Goal: Task Accomplishment & Management: Manage account settings

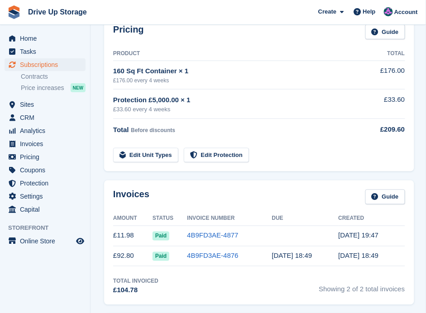
scroll to position [151, 0]
click at [47, 64] on span "Subscriptions" at bounding box center [47, 64] width 54 height 13
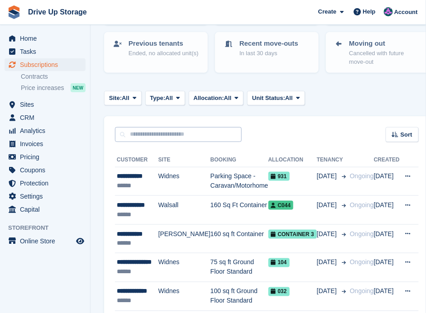
scroll to position [120, 0]
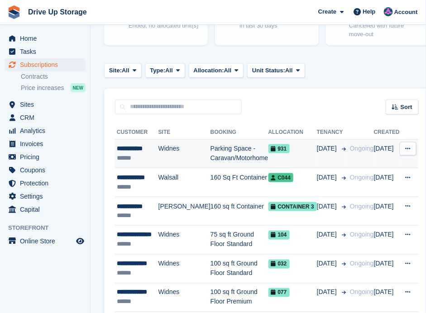
click at [211, 146] on td "Parking Space - Caravan/Motorhome" at bounding box center [240, 153] width 58 height 29
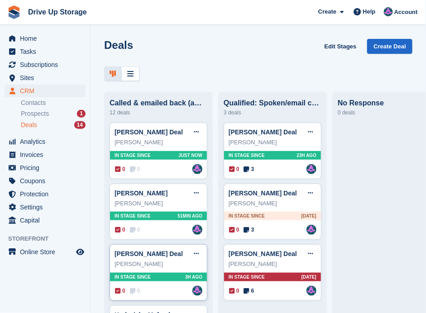
click at [178, 263] on div "[PERSON_NAME]" at bounding box center [159, 264] width 88 height 9
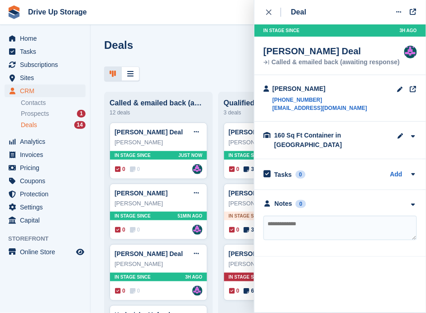
drag, startPoint x: 269, startPoint y: 13, endPoint x: 282, endPoint y: 1, distance: 17.3
click at [269, 12] on icon "close" at bounding box center [268, 12] width 5 height 5
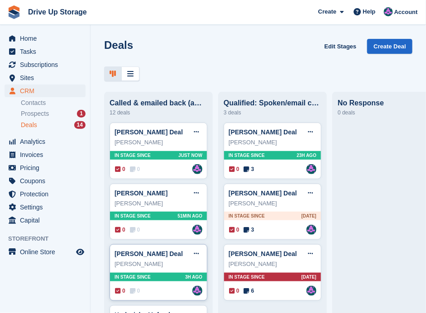
click at [155, 290] on div "0 0 Assigned to Andy" at bounding box center [158, 291] width 87 height 10
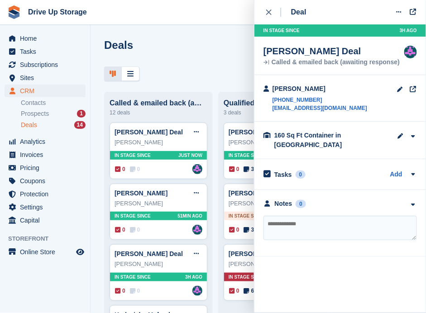
click at [378, 216] on textarea at bounding box center [339, 228] width 153 height 24
type textarea "**********"
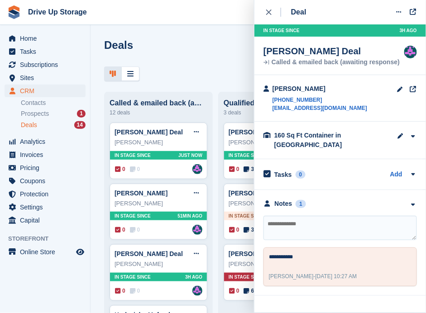
click at [308, 216] on textarea at bounding box center [339, 228] width 153 height 24
type textarea "*******"
click at [166, 204] on div "Matt" at bounding box center [159, 203] width 88 height 9
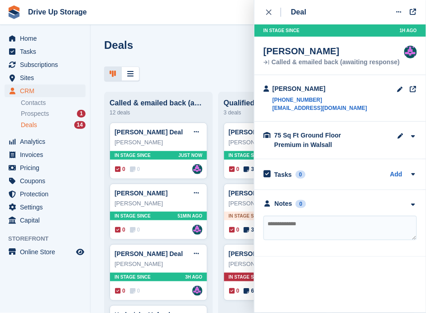
click at [309, 226] on textarea at bounding box center [339, 228] width 153 height 24
type textarea "**********"
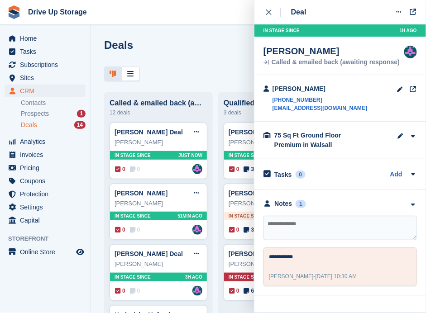
click at [284, 226] on textarea at bounding box center [339, 228] width 153 height 24
type textarea "********"
click at [270, 15] on div "close" at bounding box center [273, 12] width 15 height 9
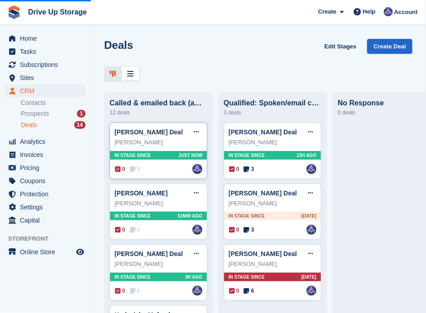
click at [166, 172] on div "0 0 Assigned to Andy" at bounding box center [158, 169] width 87 height 10
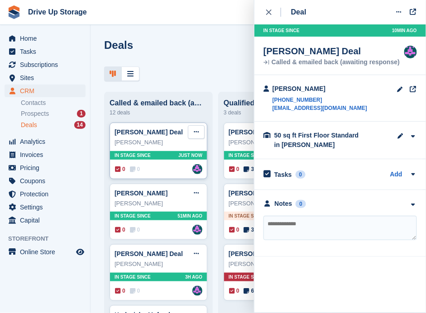
click at [200, 135] on button at bounding box center [196, 132] width 17 height 14
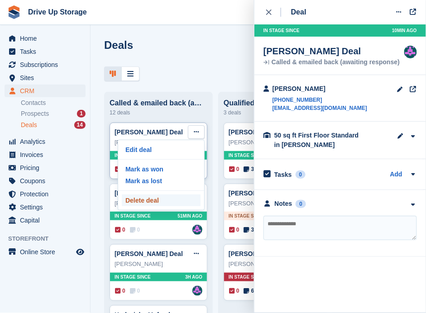
click at [151, 200] on p "Delete deal" at bounding box center [161, 201] width 79 height 12
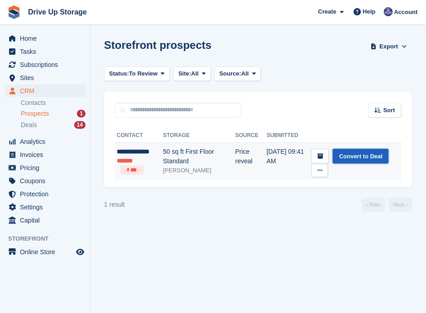
click at [343, 157] on link "Convert to Deal" at bounding box center [361, 156] width 56 height 15
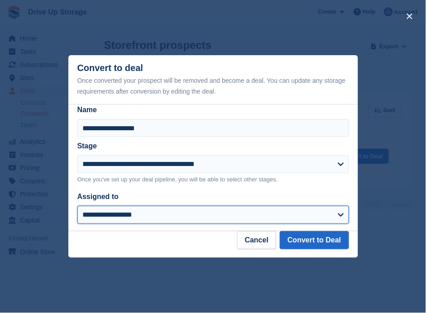
click at [329, 217] on select "**********" at bounding box center [213, 215] width 272 height 18
select select "****"
click at [77, 206] on select "**********" at bounding box center [213, 215] width 272 height 18
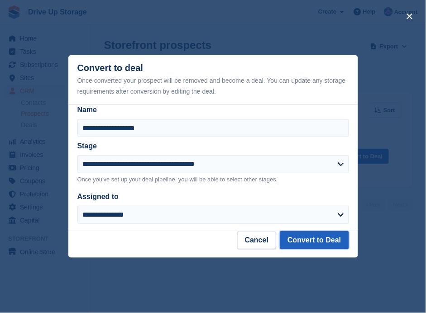
click at [320, 244] on button "Convert to Deal" at bounding box center [314, 240] width 69 height 18
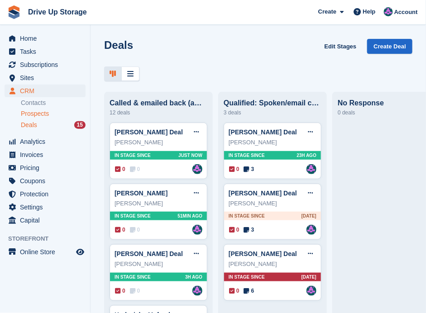
click at [34, 116] on span "Prospects" at bounding box center [35, 114] width 28 height 9
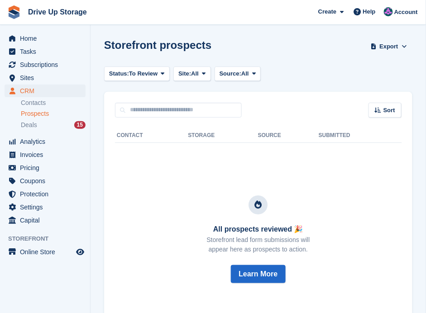
click at [38, 114] on span "Prospects" at bounding box center [35, 114] width 28 height 9
click at [43, 113] on span "Prospects" at bounding box center [35, 114] width 28 height 9
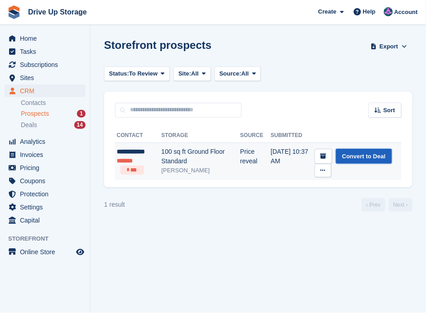
click at [365, 157] on link "Convert to Deal" at bounding box center [364, 156] width 56 height 15
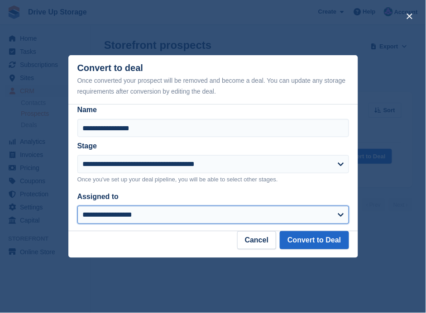
click at [339, 210] on select "**********" at bounding box center [213, 215] width 272 height 18
select select "****"
click at [77, 206] on select "**********" at bounding box center [213, 215] width 272 height 18
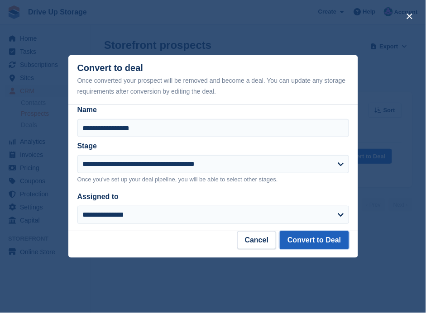
click at [335, 240] on button "Convert to Deal" at bounding box center [314, 240] width 69 height 18
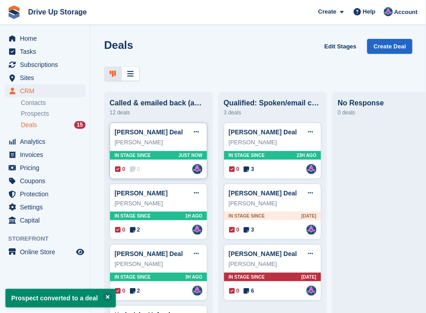
click at [166, 171] on div "0 0 Assigned to Andy" at bounding box center [158, 169] width 87 height 10
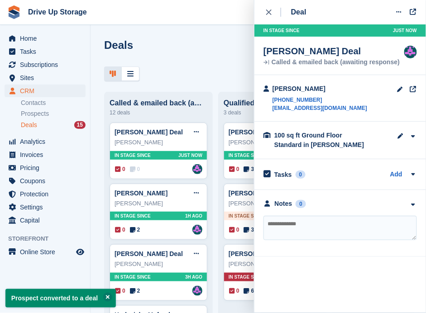
click at [315, 228] on textarea at bounding box center [339, 228] width 153 height 24
type textarea "**********"
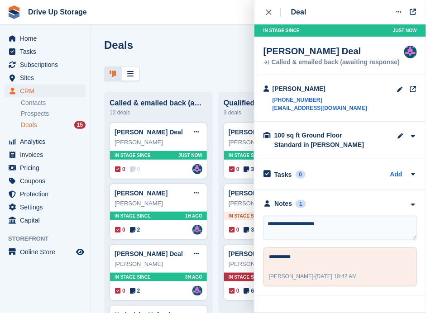
type textarea "**********"
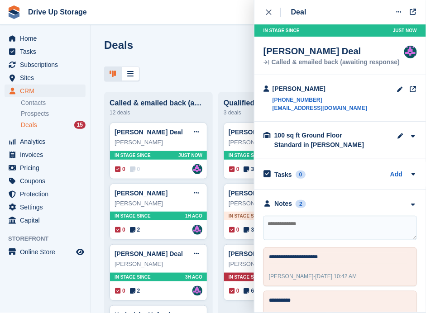
click at [307, 224] on textarea at bounding box center [339, 228] width 153 height 24
type textarea "**********"
click at [270, 12] on icon "close" at bounding box center [268, 12] width 5 height 5
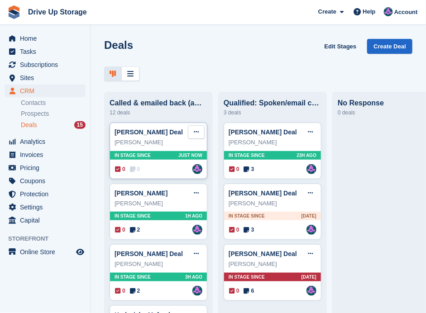
click at [196, 131] on button at bounding box center [196, 132] width 17 height 14
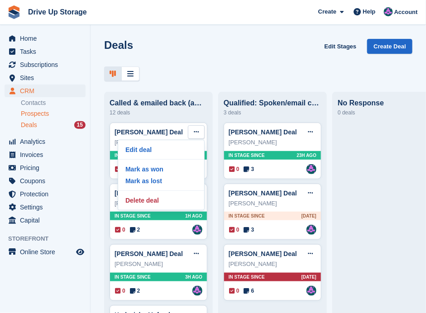
click at [41, 113] on span "Prospects" at bounding box center [35, 114] width 28 height 9
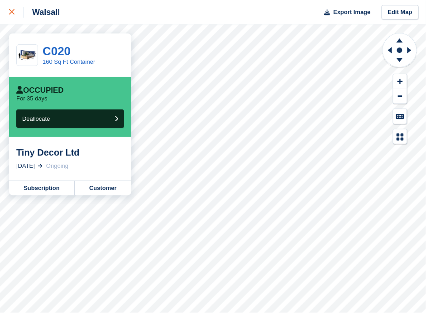
click at [15, 12] on div at bounding box center [16, 12] width 15 height 11
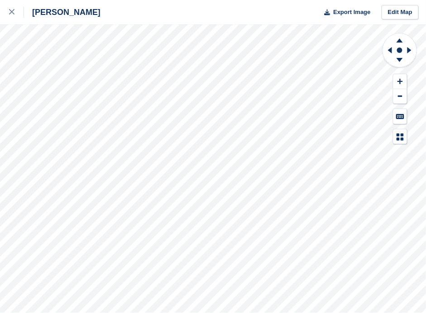
click at [388, 119] on div at bounding box center [400, 89] width 36 height 112
click at [389, 119] on div at bounding box center [400, 89] width 36 height 112
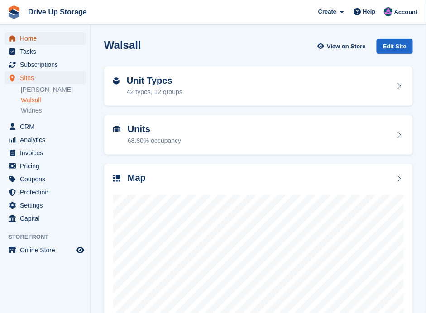
click at [32, 38] on span "Home" at bounding box center [47, 38] width 54 height 13
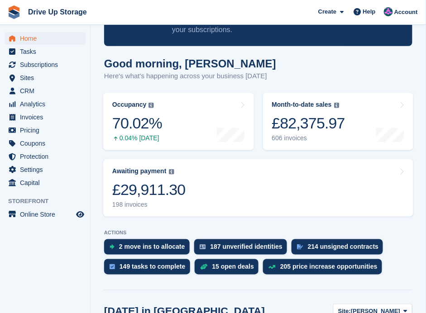
scroll to position [90, 0]
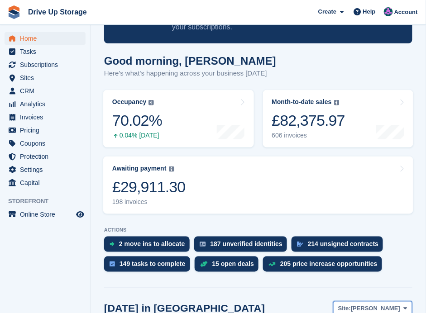
click at [408, 305] on span at bounding box center [405, 308] width 7 height 7
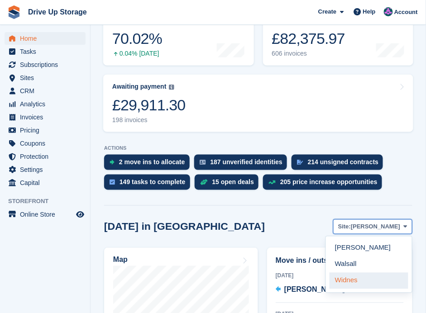
scroll to position [211, 0]
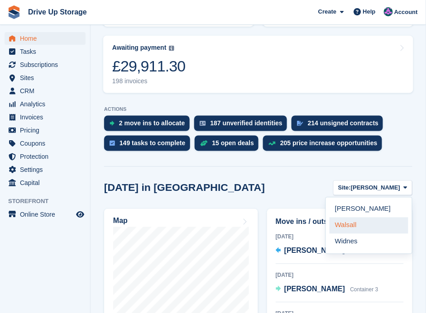
click at [347, 218] on link "Walsall" at bounding box center [369, 226] width 79 height 16
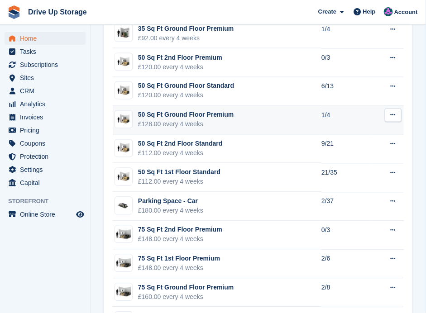
scroll to position [935, 0]
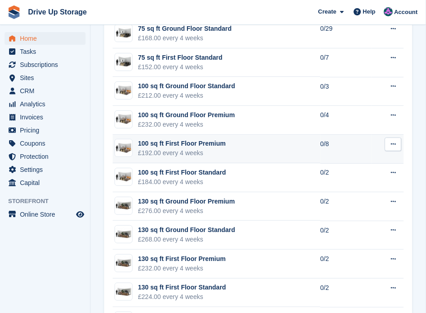
scroll to position [1297, 0]
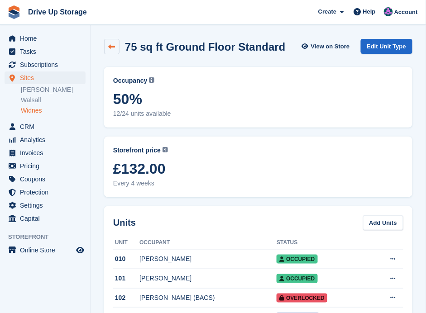
drag, startPoint x: 0, startPoint y: 0, endPoint x: 108, endPoint y: 48, distance: 117.9
click at [108, 48] on link at bounding box center [111, 46] width 15 height 15
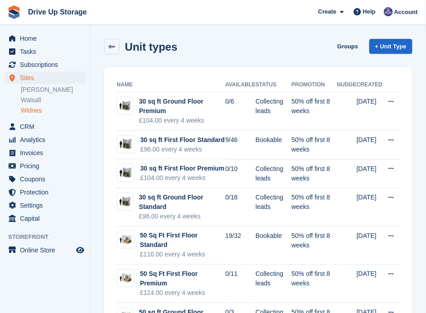
click at [110, 47] on icon at bounding box center [112, 46] width 7 height 7
click at [25, 40] on span "Home" at bounding box center [47, 38] width 54 height 13
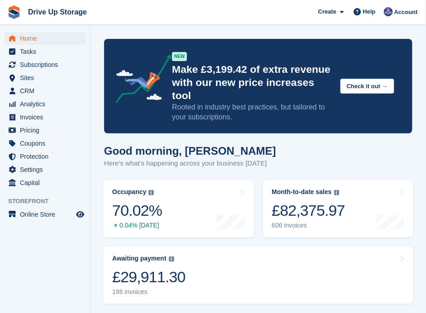
scroll to position [120, 0]
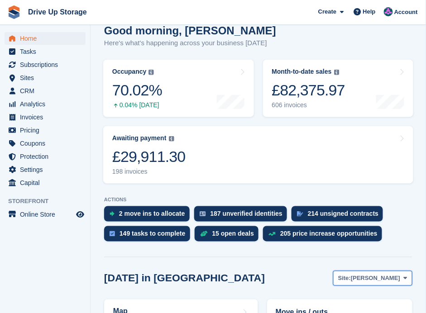
click at [407, 276] on icon at bounding box center [406, 279] width 4 height 6
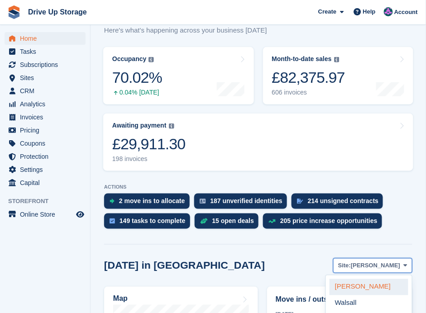
scroll to position [151, 0]
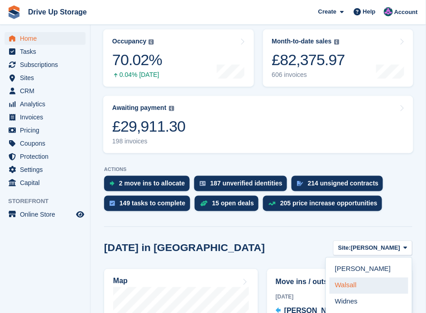
click at [356, 278] on link "Walsall" at bounding box center [369, 286] width 79 height 16
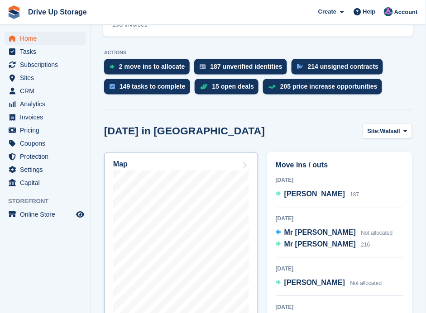
scroll to position [271, 0]
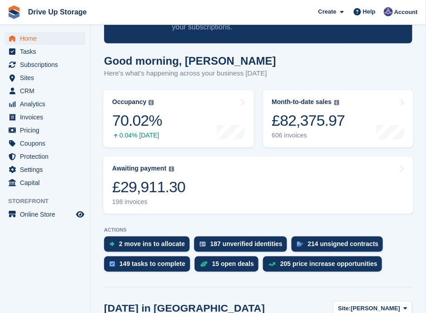
scroll to position [211, 0]
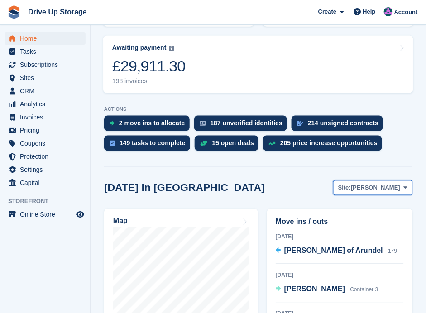
click at [404, 185] on icon at bounding box center [406, 188] width 4 height 6
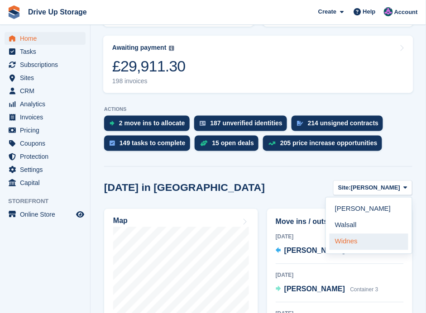
click at [359, 234] on link "Widnes" at bounding box center [369, 242] width 79 height 16
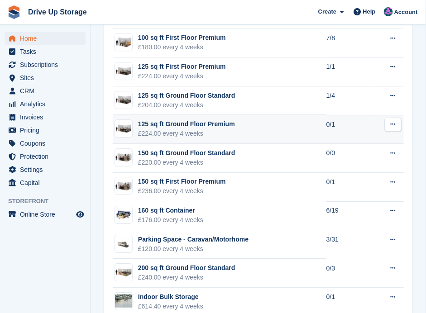
scroll to position [1117, 0]
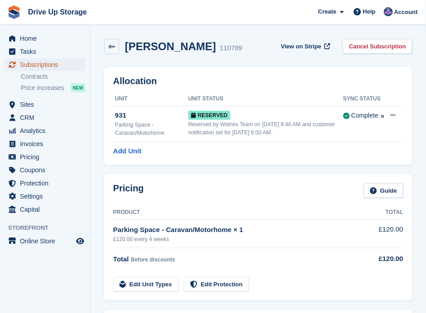
click at [41, 63] on span "Subscriptions" at bounding box center [47, 64] width 54 height 13
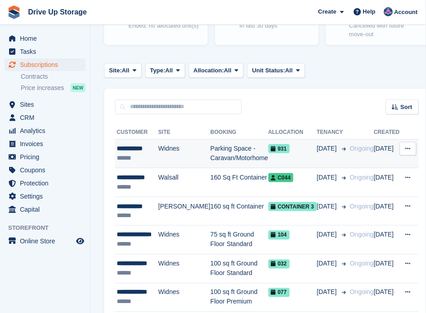
scroll to position [120, 0]
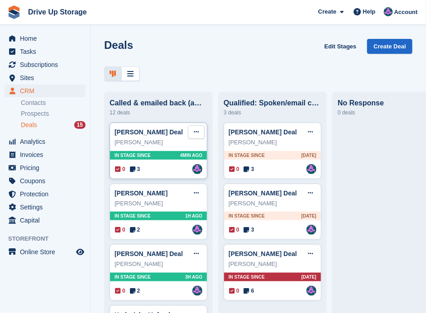
click at [196, 137] on button at bounding box center [196, 132] width 17 height 14
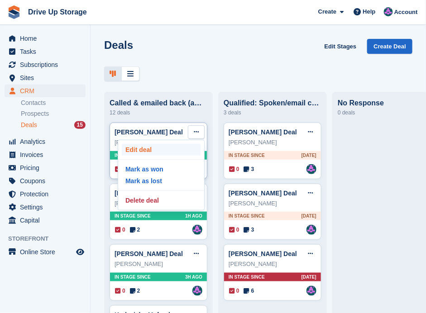
click at [156, 147] on p "Edit deal" at bounding box center [161, 150] width 79 height 12
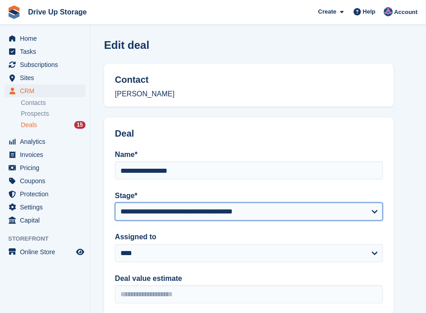
click at [375, 211] on select "**********" at bounding box center [249, 212] width 268 height 18
select select "****"
click at [115, 203] on select "**********" at bounding box center [249, 212] width 268 height 18
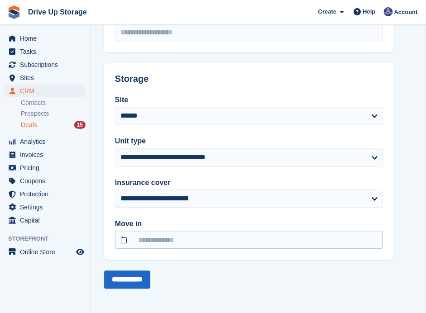
scroll to position [262, 0]
click at [140, 274] on input "**********" at bounding box center [127, 280] width 46 height 18
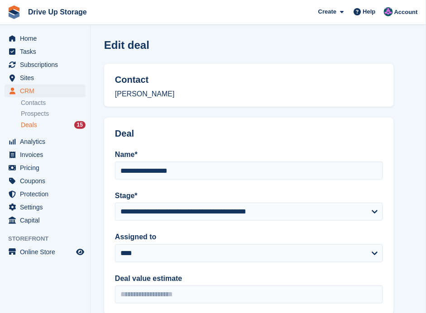
scroll to position [262, 0]
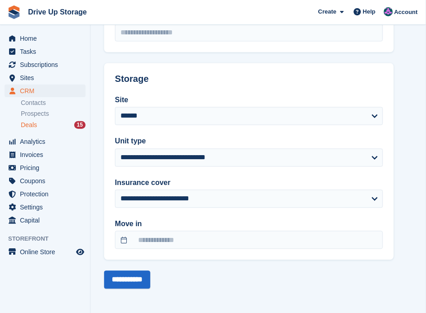
click at [42, 122] on div "Deals 15" at bounding box center [53, 125] width 65 height 9
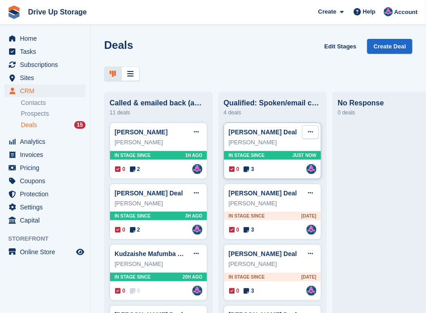
click at [308, 132] on icon at bounding box center [310, 132] width 5 height 6
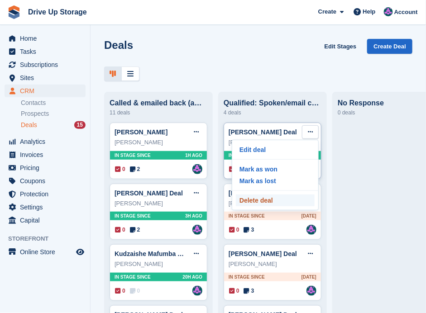
click at [288, 196] on p "Delete deal" at bounding box center [275, 201] width 79 height 12
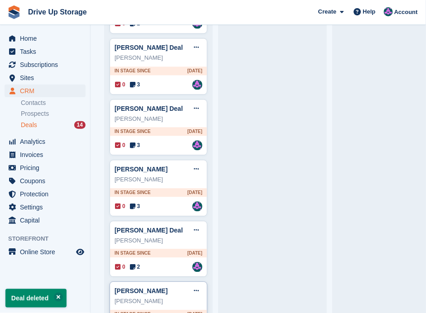
scroll to position [303, 0]
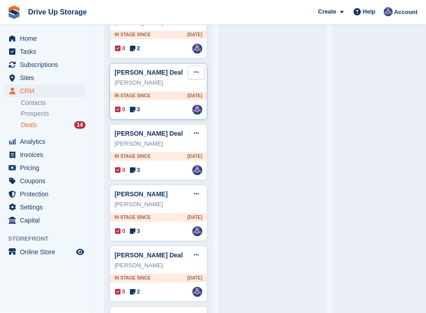
click at [195, 73] on icon at bounding box center [196, 73] width 5 height 6
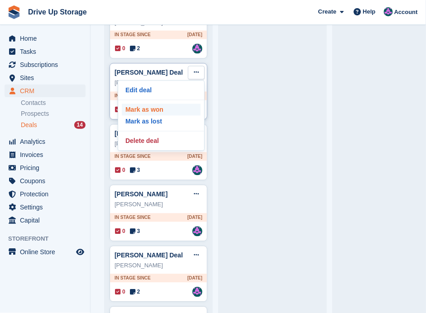
click at [160, 108] on p "Mark as won" at bounding box center [161, 110] width 79 height 12
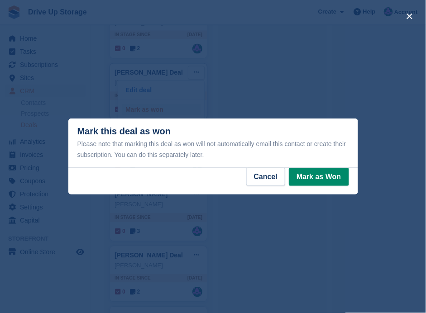
click at [154, 107] on div "close" at bounding box center [213, 156] width 426 height 313
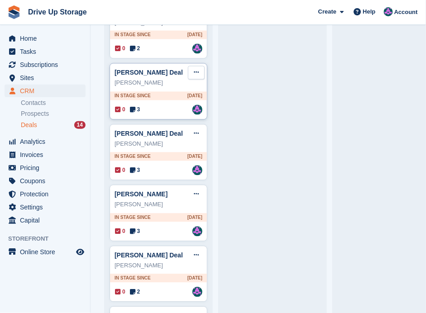
click at [191, 72] on button at bounding box center [196, 73] width 17 height 14
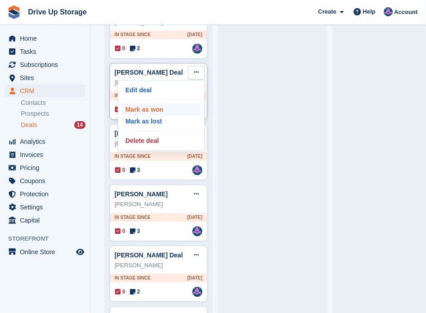
click at [154, 108] on p "Mark as won" at bounding box center [161, 110] width 79 height 12
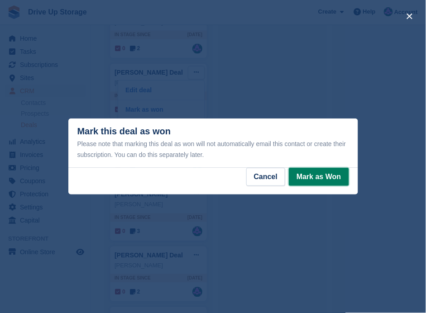
click at [304, 179] on button "Mark as Won" at bounding box center [319, 177] width 60 height 18
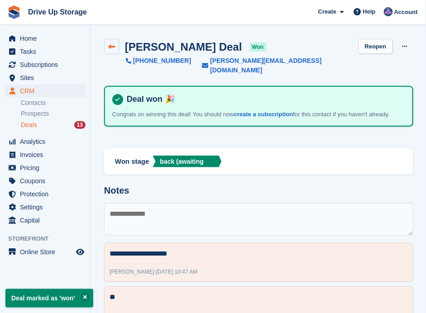
click at [116, 43] on link at bounding box center [111, 46] width 15 height 15
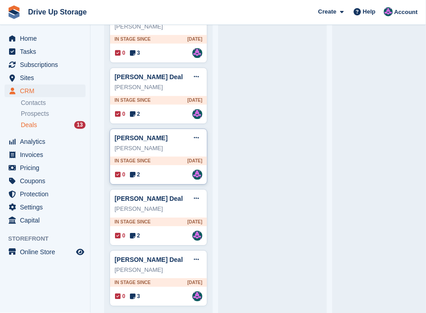
scroll to position [424, 0]
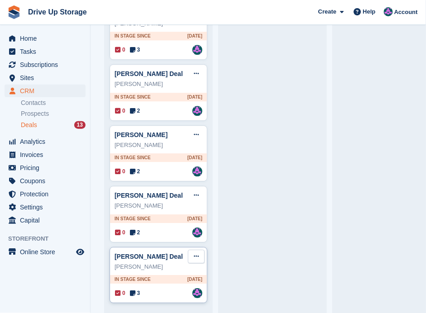
click at [196, 254] on button at bounding box center [196, 257] width 17 height 14
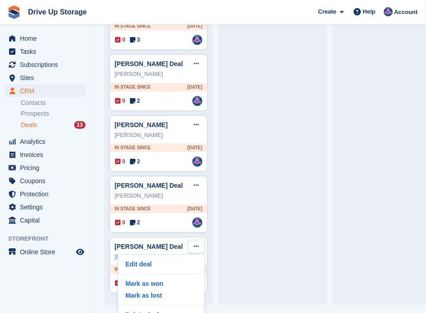
scroll to position [19, 0]
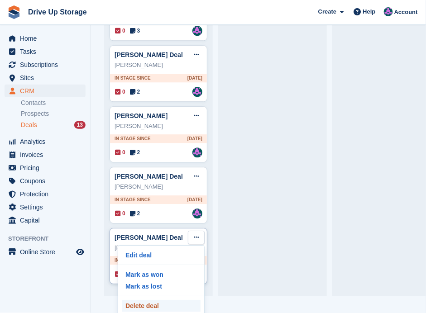
click at [160, 300] on p "Delete deal" at bounding box center [161, 306] width 79 height 12
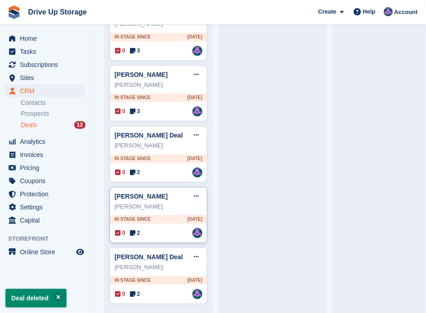
scroll to position [364, 0]
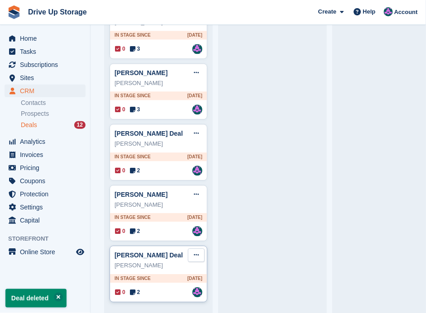
click at [192, 251] on button at bounding box center [196, 256] width 17 height 14
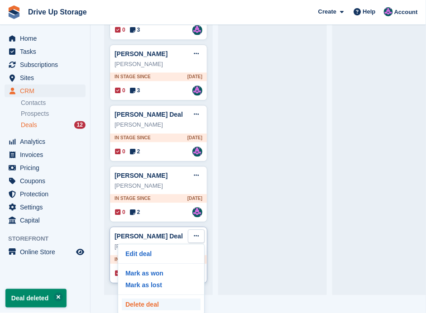
scroll to position [19, 0]
click at [155, 301] on p "Delete deal" at bounding box center [161, 305] width 79 height 12
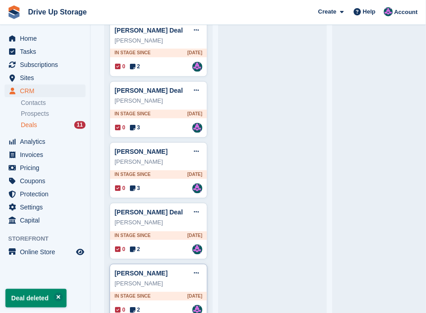
scroll to position [304, 0]
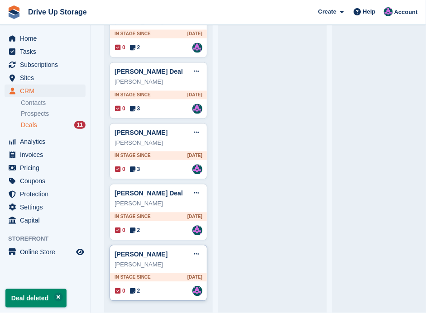
click at [180, 263] on div "Michelle Curtis" at bounding box center [159, 265] width 88 height 9
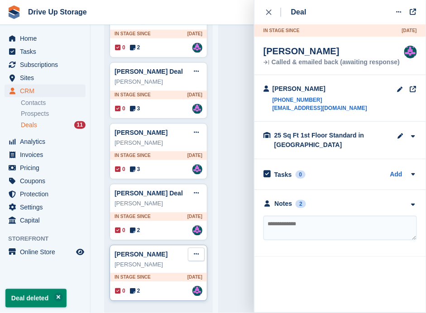
click at [195, 252] on icon at bounding box center [196, 255] width 5 height 6
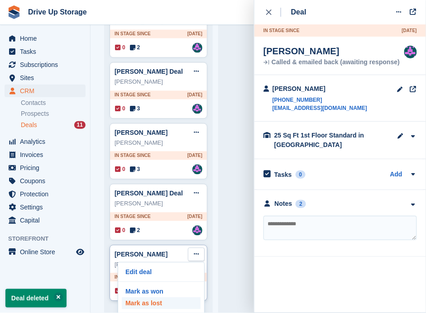
scroll to position [19, 0]
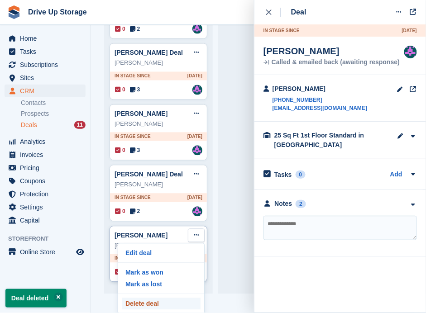
click at [157, 298] on p "Delete deal" at bounding box center [161, 304] width 79 height 12
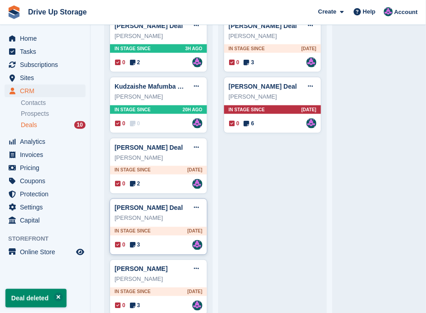
scroll to position [241, 0]
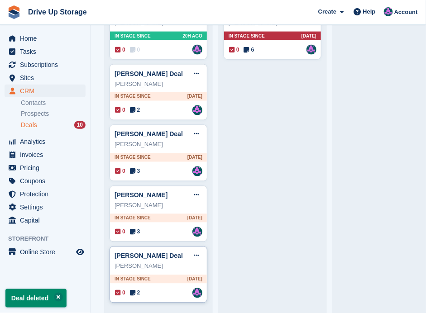
click at [166, 257] on div "Katie price Deal Edit deal Mark as won Mark as lost Delete deal" at bounding box center [159, 256] width 88 height 14
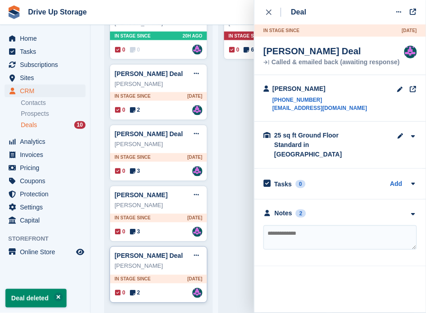
drag, startPoint x: 192, startPoint y: 250, endPoint x: 186, endPoint y: 248, distance: 7.2
click at [192, 250] on button at bounding box center [196, 256] width 17 height 14
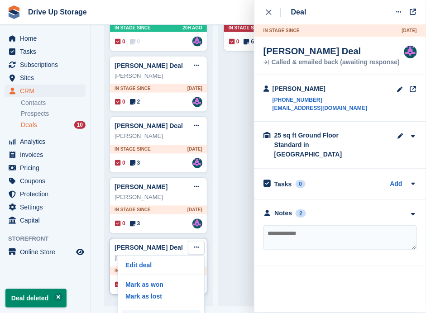
scroll to position [19, 0]
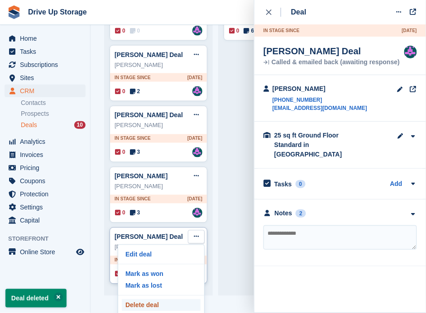
click at [157, 300] on p "Delete deal" at bounding box center [161, 306] width 79 height 12
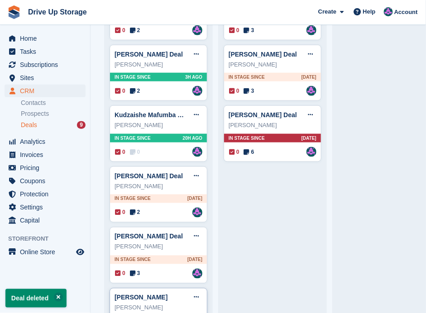
scroll to position [183, 0]
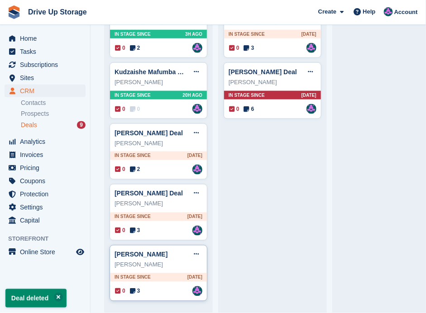
click at [159, 289] on div "0 3 Assigned to Andy" at bounding box center [158, 292] width 87 height 10
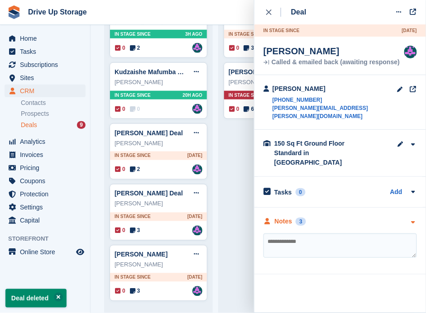
click at [414, 220] on icon "button" at bounding box center [413, 223] width 8 height 6
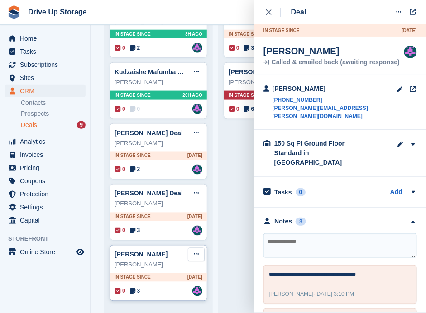
click at [196, 252] on icon at bounding box center [196, 255] width 5 height 6
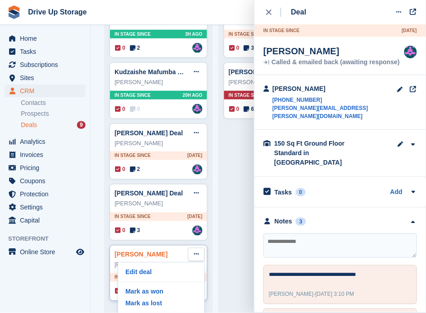
scroll to position [19, 0]
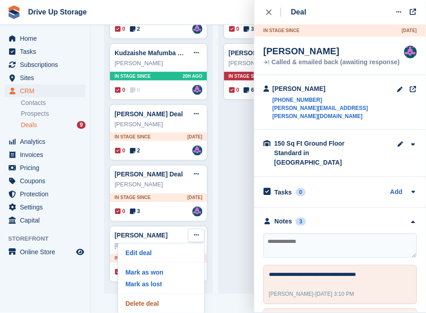
click at [161, 298] on p "Delete deal" at bounding box center [161, 304] width 79 height 12
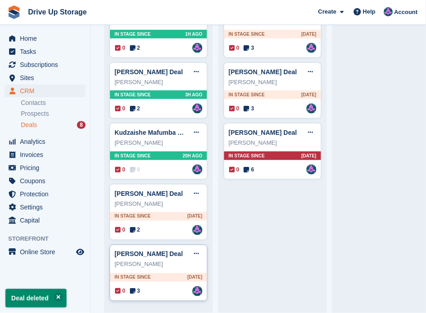
scroll to position [124, 0]
click at [172, 287] on div "0 3 Assigned to Andy" at bounding box center [158, 292] width 87 height 10
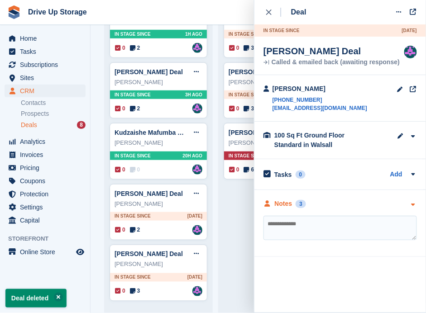
click at [412, 205] on icon "button" at bounding box center [413, 205] width 8 height 6
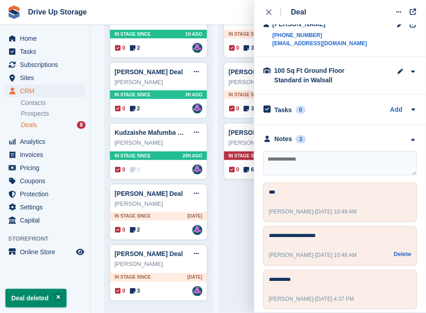
scroll to position [68, 0]
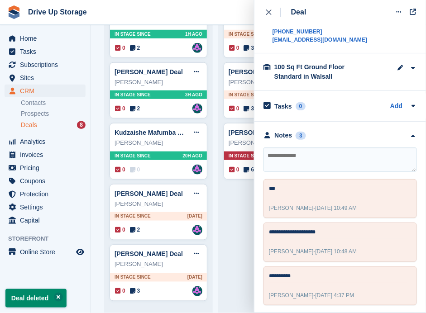
click at [296, 156] on textarea at bounding box center [339, 160] width 153 height 24
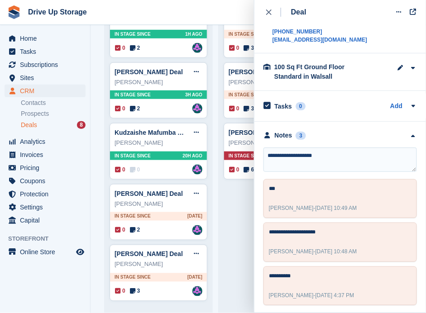
type textarea "**********"
type textarea "**"
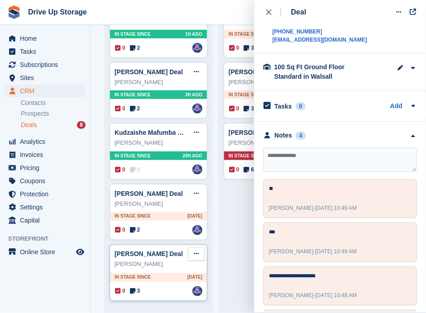
click at [199, 250] on button at bounding box center [196, 255] width 17 height 14
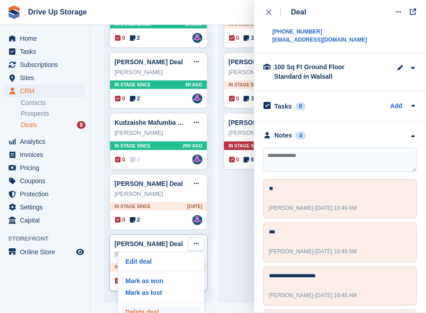
scroll to position [19, 0]
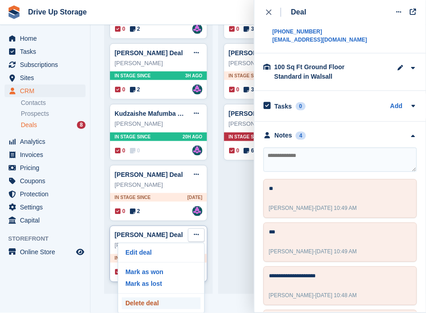
click at [158, 299] on p "Delete deal" at bounding box center [161, 304] width 79 height 12
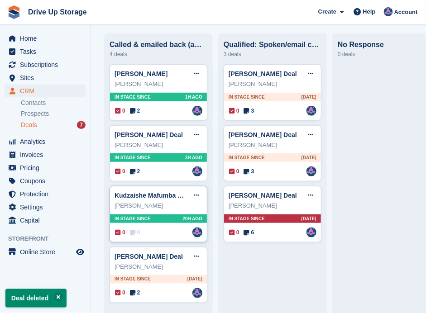
scroll to position [63, 0]
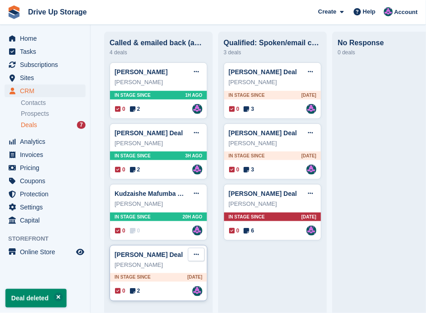
click at [199, 251] on button at bounding box center [196, 255] width 17 height 14
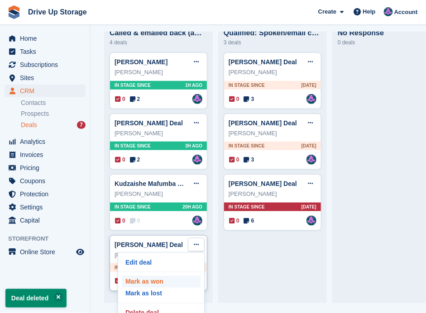
scroll to position [19, 0]
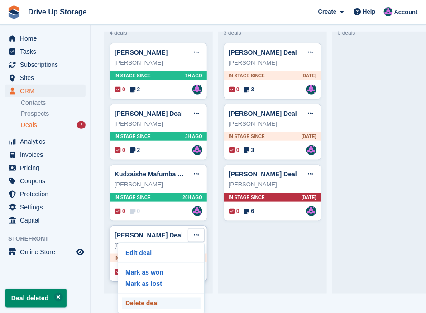
click at [172, 298] on p "Delete deal" at bounding box center [161, 304] width 79 height 12
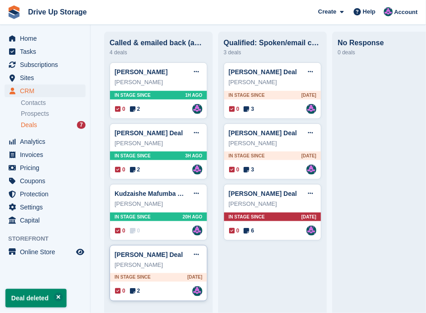
scroll to position [3, 0]
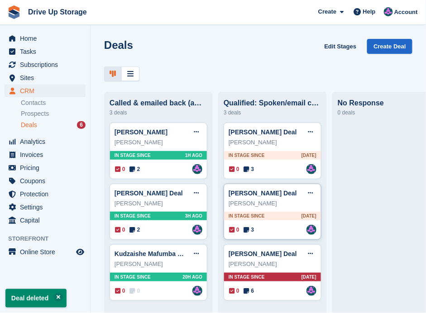
click at [273, 227] on div "0 3 Assigned to Andy" at bounding box center [272, 230] width 87 height 10
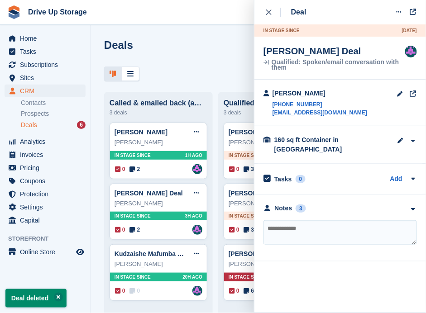
click at [415, 206] on icon "button" at bounding box center [413, 209] width 8 height 6
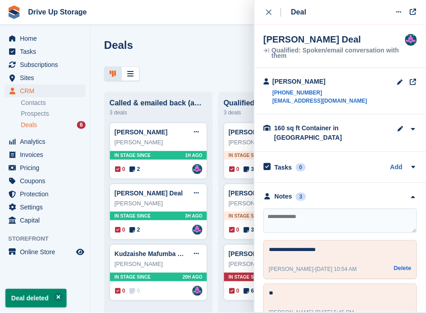
scroll to position [5, 0]
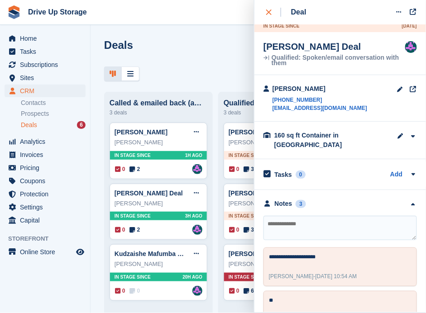
click at [268, 14] on icon "close" at bounding box center [268, 12] width 5 height 5
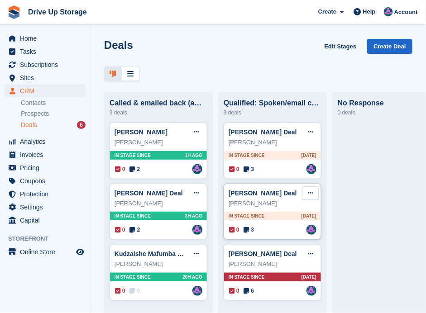
click at [311, 195] on icon at bounding box center [310, 193] width 5 height 6
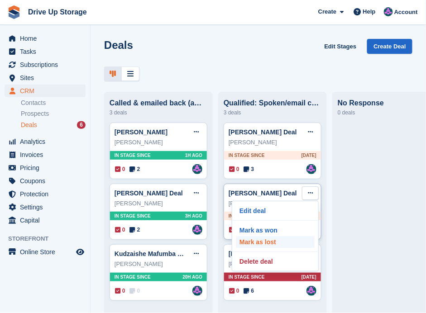
scroll to position [3, 0]
click at [270, 251] on div "Edit deal Mark as won Mark as lost Delete deal" at bounding box center [275, 236] width 87 height 71
click at [268, 256] on p "Delete deal" at bounding box center [275, 262] width 79 height 12
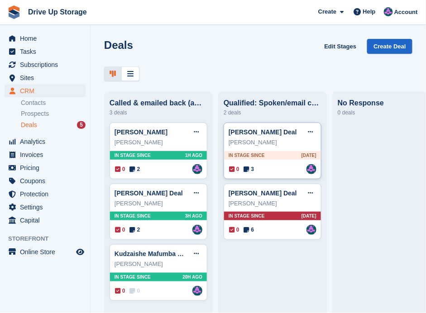
click at [280, 170] on div "0 3 Assigned to Andy" at bounding box center [272, 169] width 87 height 10
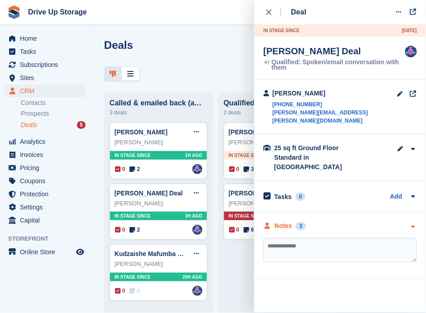
click at [415, 224] on icon "button" at bounding box center [413, 227] width 8 height 6
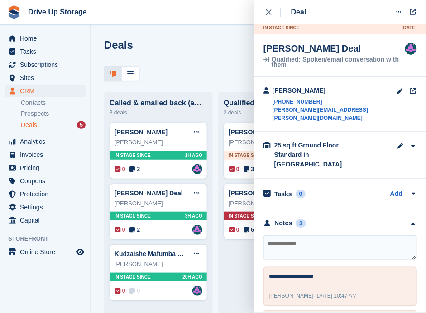
scroll to position [0, 0]
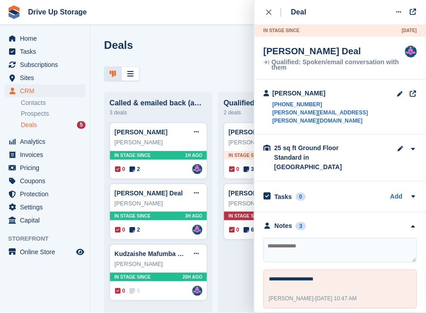
click at [272, 10] on div "close" at bounding box center [273, 12] width 15 height 9
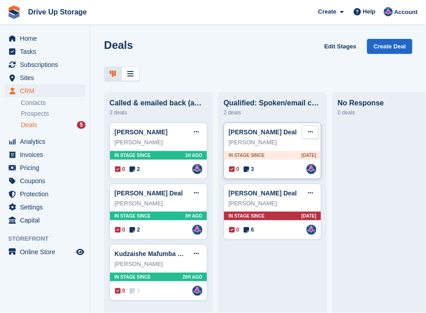
click at [311, 134] on icon at bounding box center [310, 132] width 5 height 6
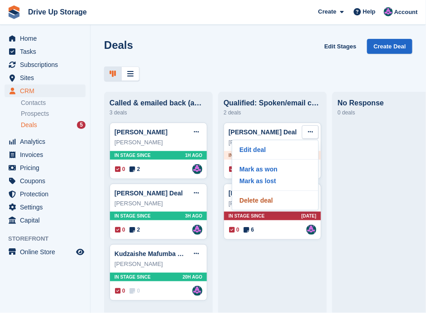
drag, startPoint x: 257, startPoint y: 201, endPoint x: 248, endPoint y: 18, distance: 183.1
click at [257, 201] on p "Delete deal" at bounding box center [275, 201] width 79 height 12
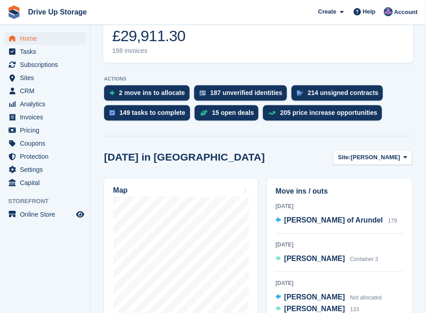
scroll to position [241, 0]
click at [404, 155] on icon at bounding box center [406, 158] width 4 height 6
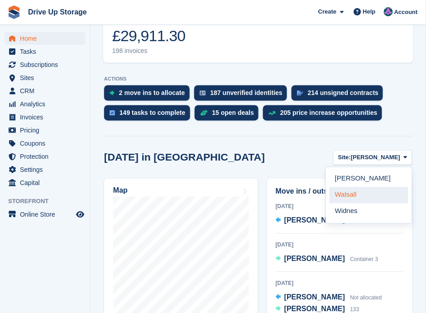
click at [362, 187] on link "Walsall" at bounding box center [369, 195] width 79 height 16
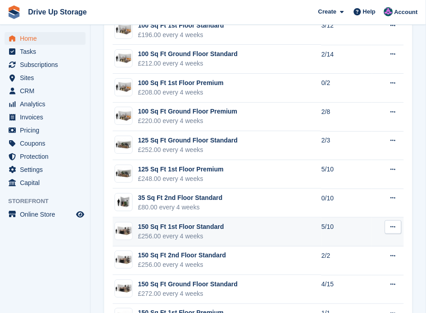
scroll to position [1328, 0]
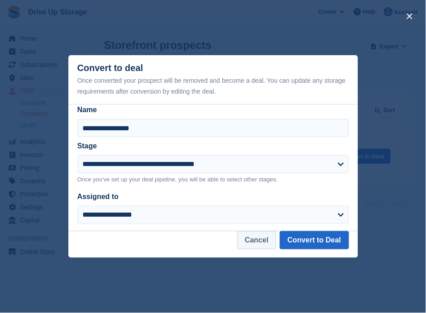
click at [268, 241] on button "Cancel" at bounding box center [256, 240] width 39 height 18
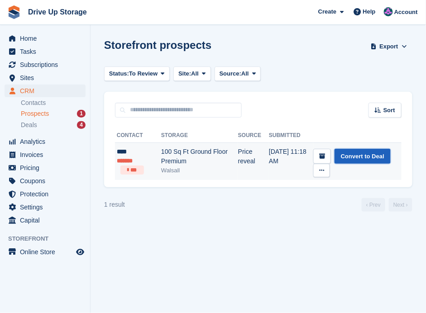
click at [369, 157] on link "Convert to Deal" at bounding box center [363, 156] width 56 height 15
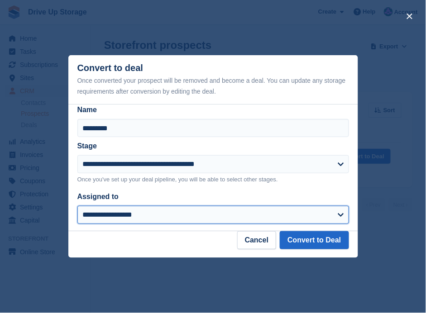
click at [335, 221] on select "**********" at bounding box center [213, 215] width 272 height 18
select select "****"
click at [77, 206] on select "**********" at bounding box center [213, 215] width 272 height 18
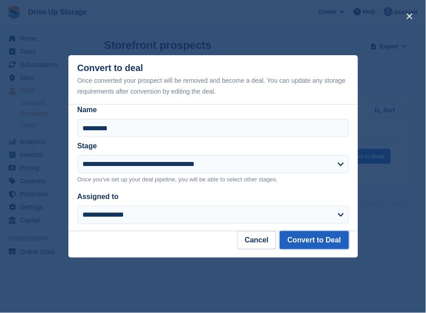
click at [310, 241] on button "Convert to Deal" at bounding box center [314, 240] width 69 height 18
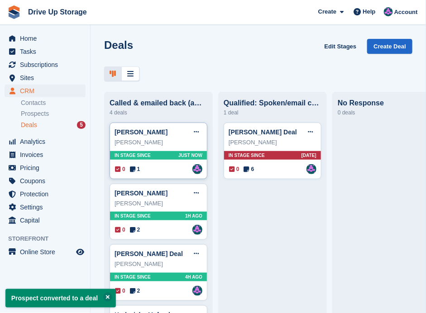
click at [159, 172] on div "0 1 Assigned to [PERSON_NAME]" at bounding box center [158, 169] width 87 height 10
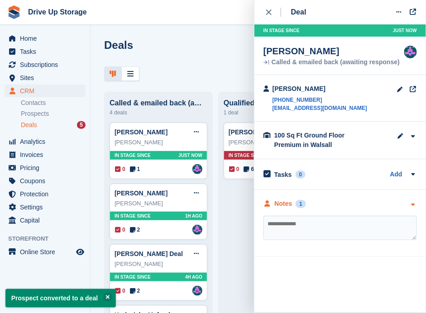
click at [408, 199] on div "Notes 1" at bounding box center [339, 204] width 153 height 10
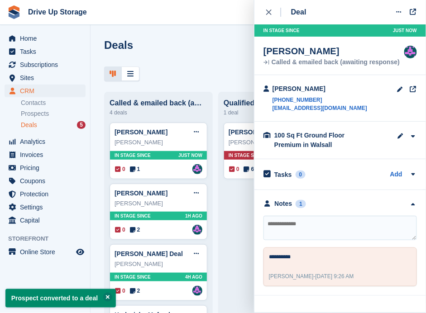
click at [288, 224] on textarea at bounding box center [339, 228] width 153 height 24
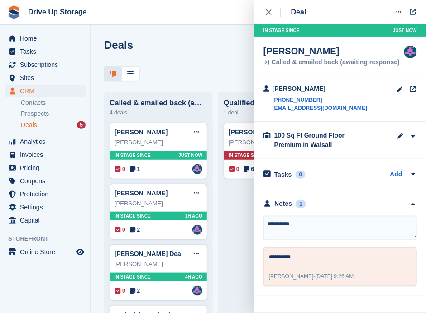
type textarea "**********"
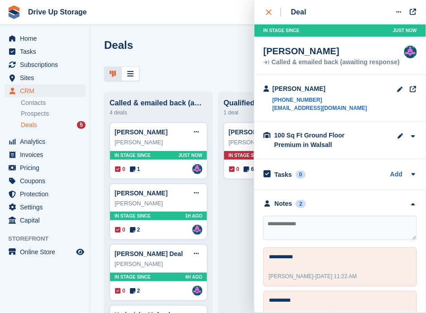
click at [273, 10] on div "close" at bounding box center [273, 12] width 15 height 9
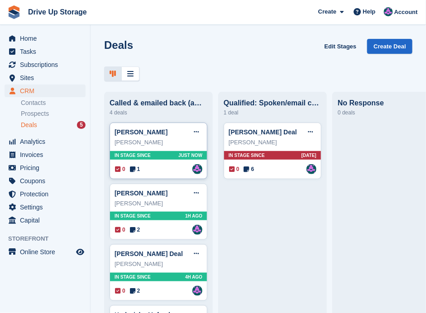
click at [149, 168] on div "0 1 Assigned to [PERSON_NAME]" at bounding box center [158, 169] width 87 height 10
click at [163, 168] on div "0 1 Assigned to [PERSON_NAME]" at bounding box center [158, 169] width 87 height 10
click at [153, 137] on div "[PERSON_NAME] Edit deal [PERSON_NAME] as won [PERSON_NAME] as lost Delete deal" at bounding box center [159, 132] width 88 height 14
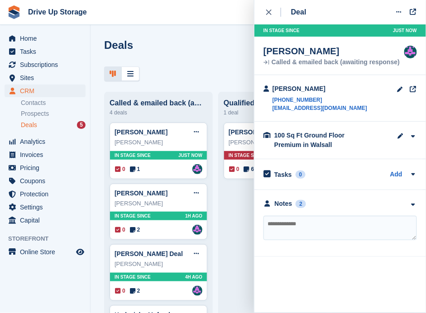
click at [316, 216] on textarea at bounding box center [339, 228] width 153 height 24
type textarea "*"
type textarea "**********"
